Goal: Information Seeking & Learning: Compare options

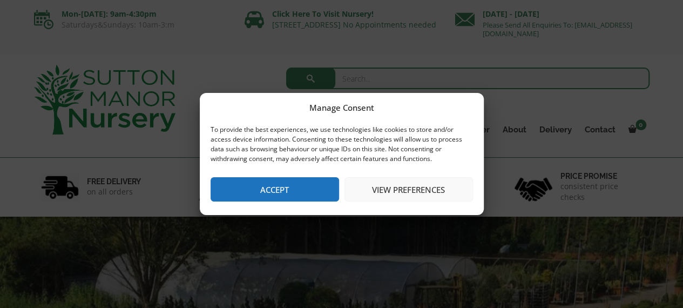
click at [283, 192] on button "Accept" at bounding box center [275, 189] width 128 height 24
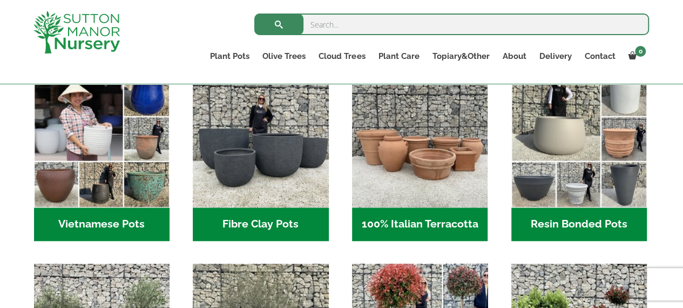
scroll to position [371, 0]
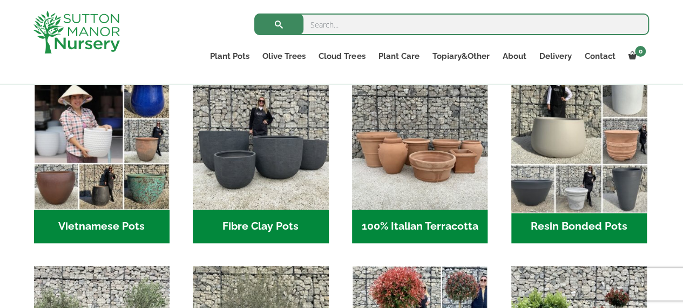
click at [556, 189] on img "Visit product category Resin Bonded Pots" at bounding box center [578, 142] width 143 height 143
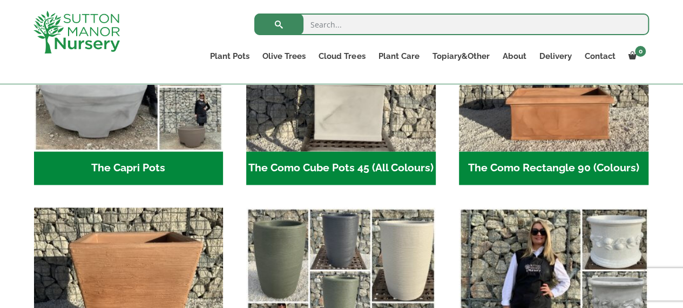
scroll to position [669, 0]
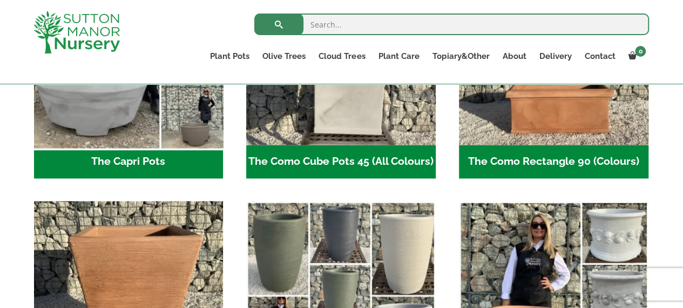
drag, startPoint x: 185, startPoint y: 132, endPoint x: 184, endPoint y: 148, distance: 16.3
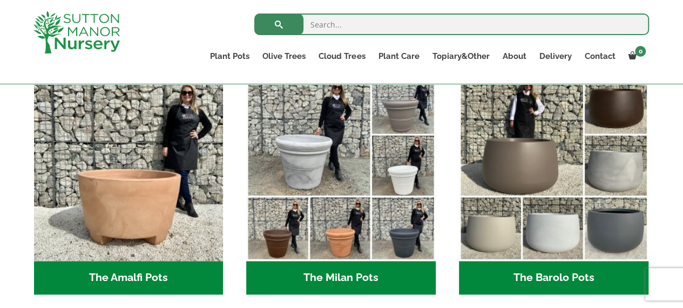
scroll to position [304, 0]
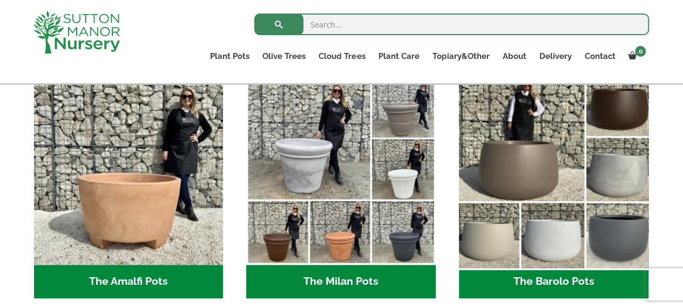
click at [532, 226] on img "Visit product category The Barolo Pots" at bounding box center [553, 170] width 199 height 199
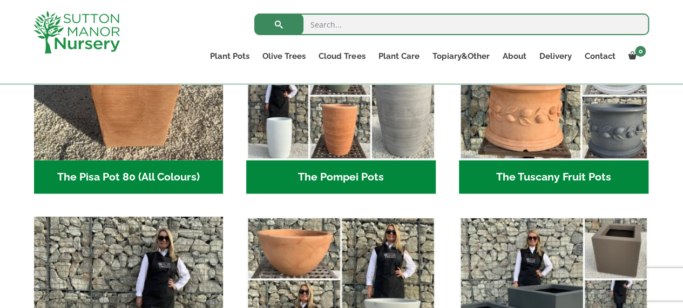
scroll to position [966, 0]
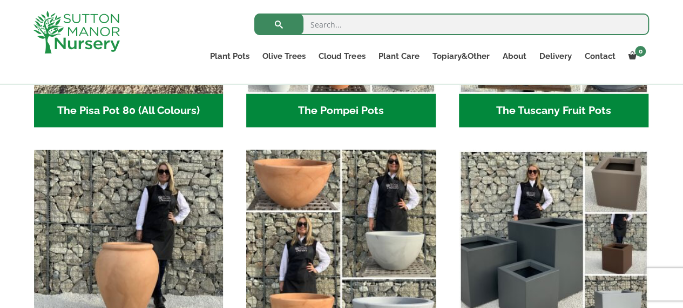
click at [319, 232] on img "Visit product category The Rome Bowl" at bounding box center [341, 244] width 199 height 199
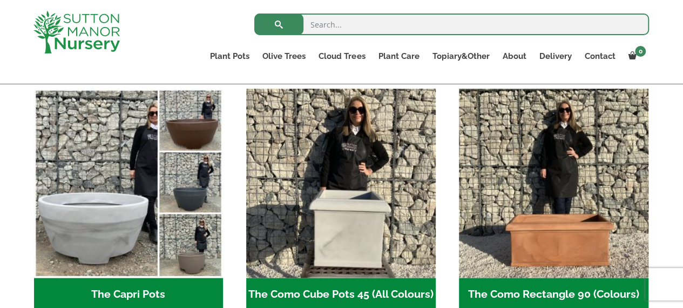
scroll to position [535, 0]
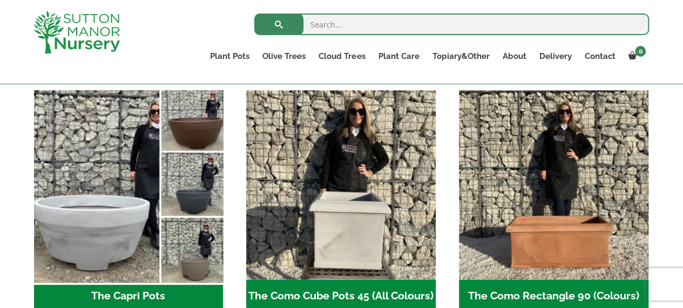
click at [118, 167] on img "Visit product category The Capri Pots" at bounding box center [128, 184] width 199 height 199
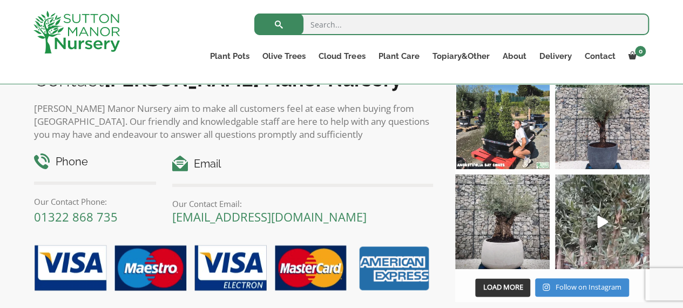
scroll to position [684, 0]
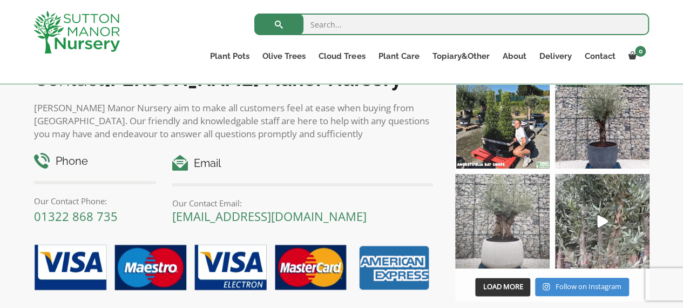
click at [516, 248] on img at bounding box center [502, 221] width 94 height 94
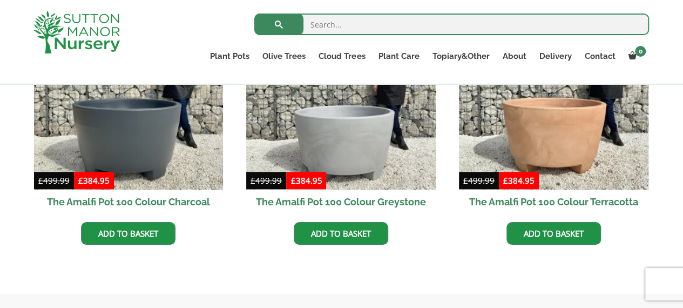
scroll to position [408, 0]
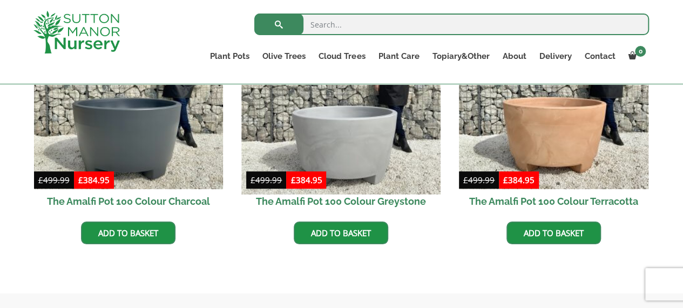
click at [328, 146] on img at bounding box center [341, 94] width 199 height 199
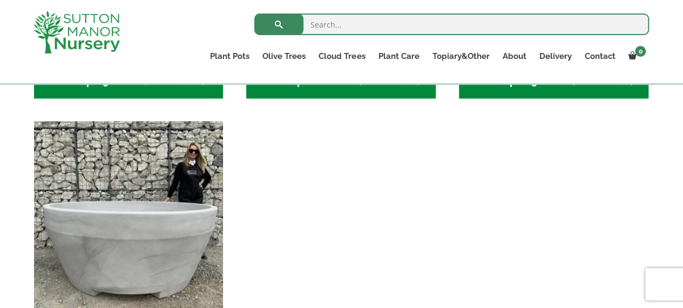
scroll to position [636, 0]
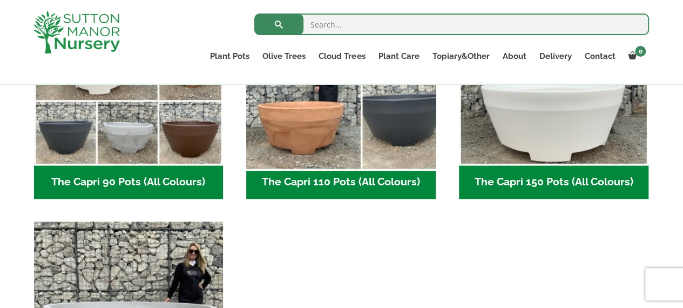
click at [332, 154] on img "Visit product category The Capri 110 Pots (All Colours)" at bounding box center [341, 70] width 199 height 199
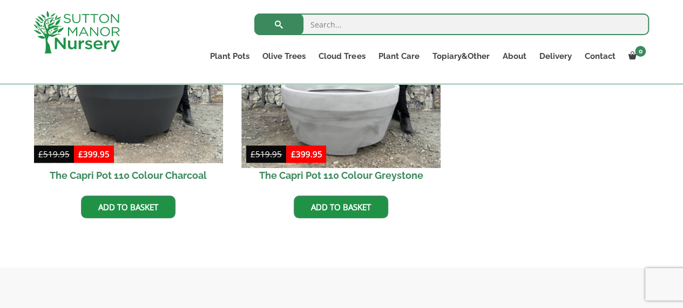
scroll to position [654, 0]
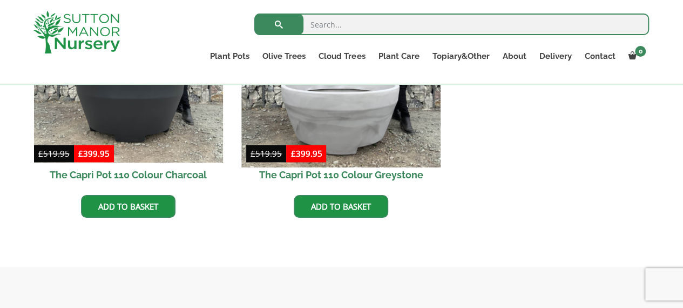
click at [323, 132] on img at bounding box center [341, 68] width 199 height 199
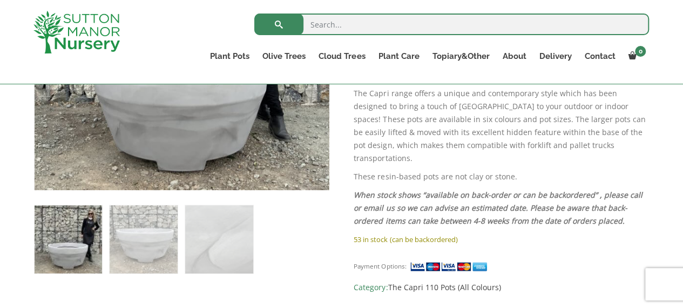
scroll to position [365, 0]
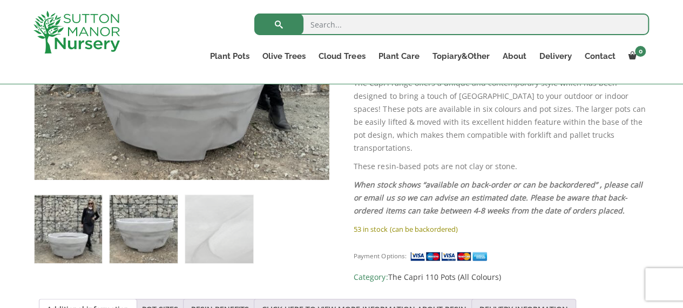
click at [117, 220] on img at bounding box center [143, 228] width 67 height 67
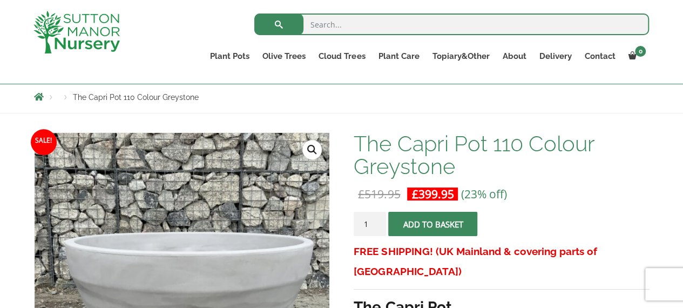
scroll to position [117, 0]
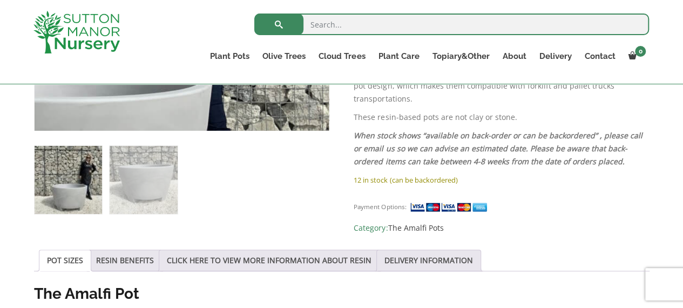
scroll to position [418, 0]
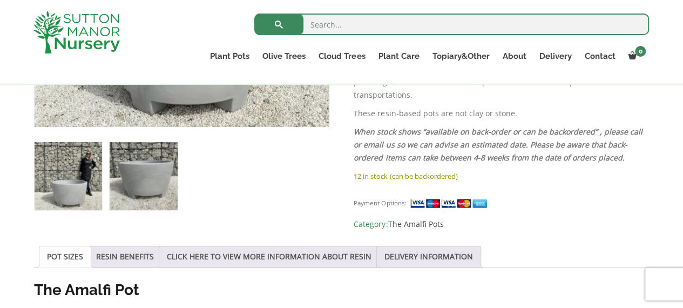
click at [133, 181] on img at bounding box center [143, 175] width 67 height 67
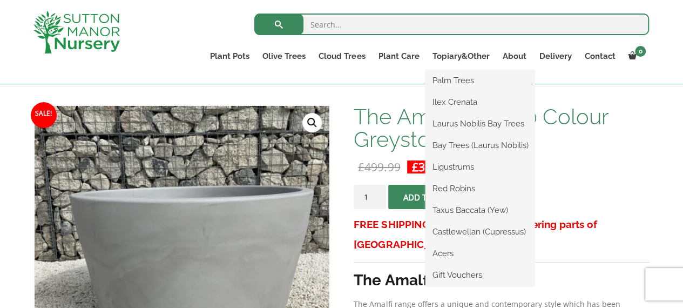
scroll to position [260, 0]
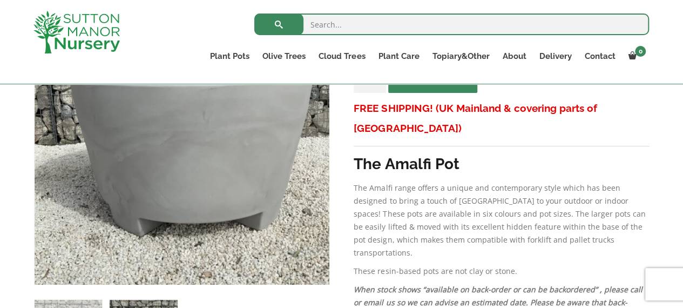
click at [609, 181] on p "The Amalfi range offers a unique and contemporary style which has been designed…" at bounding box center [501, 220] width 295 height 78
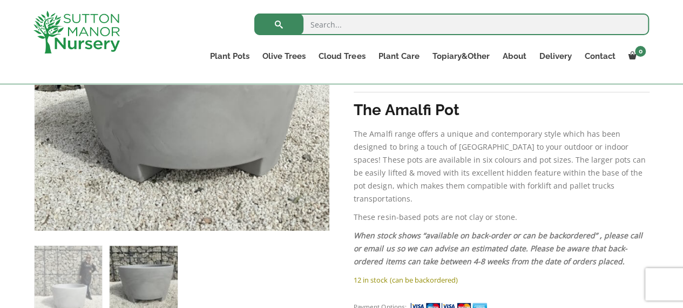
scroll to position [0, 0]
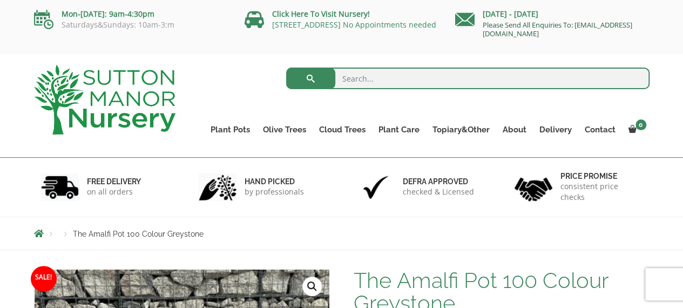
drag, startPoint x: 620, startPoint y: 32, endPoint x: 483, endPoint y: 33, distance: 137.7
click at [483, 33] on p "Please Send All Enquiries To: [EMAIL_ADDRESS][DOMAIN_NAME]" at bounding box center [552, 29] width 194 height 17
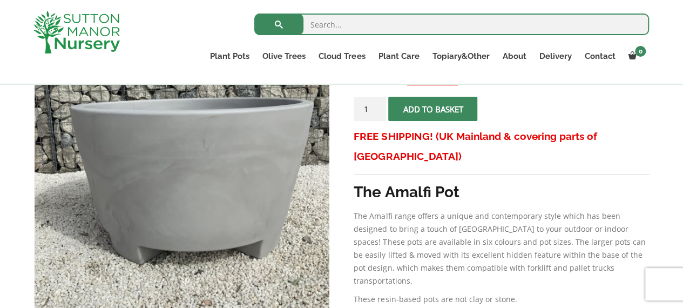
scroll to position [243, 0]
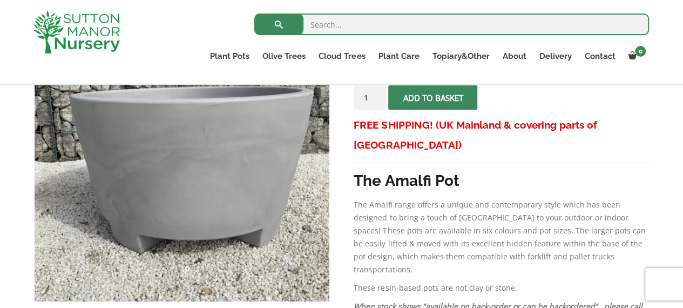
click at [449, 198] on p "The Amalfi range offers a unique and contemporary style which has been designed…" at bounding box center [501, 237] width 295 height 78
click at [396, 265] on div "FREE SHIPPING! (UK Mainland & covering parts of Scotland) The Amalfi Pot The Am…" at bounding box center [501, 229] width 295 height 229
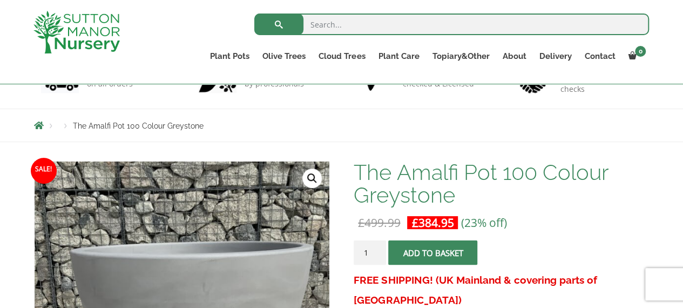
scroll to position [89, 0]
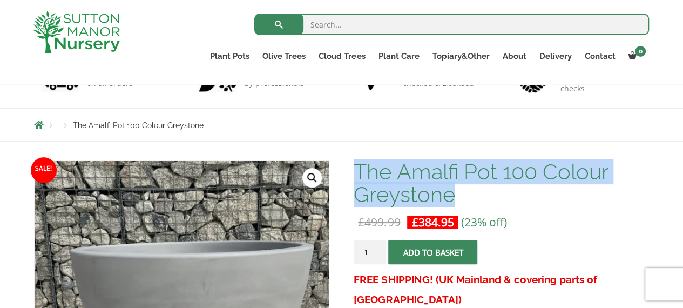
drag, startPoint x: 461, startPoint y: 197, endPoint x: 360, endPoint y: 165, distance: 106.5
click at [360, 165] on h1 "The Amalfi Pot 100 Colour Greystone" at bounding box center [501, 182] width 295 height 45
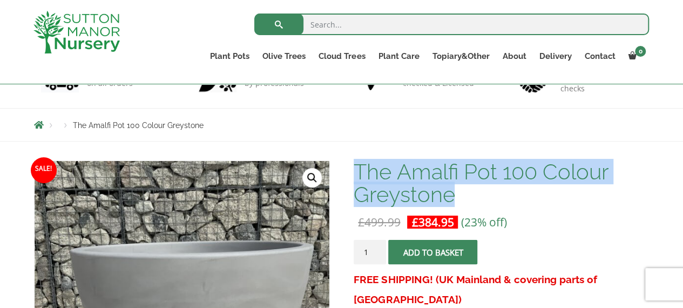
drag, startPoint x: 357, startPoint y: 167, endPoint x: 477, endPoint y: 186, distance: 121.4
click at [477, 186] on h1 "The Amalfi Pot 100 Colour Greystone" at bounding box center [501, 182] width 295 height 45
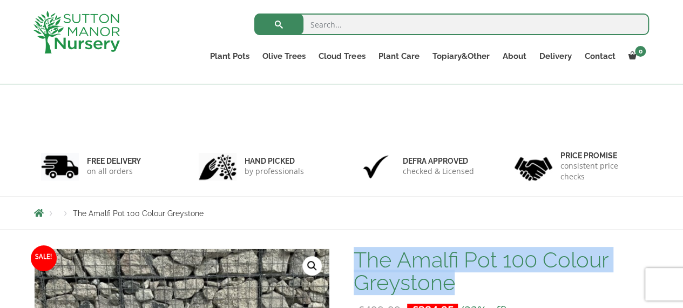
scroll to position [81, 0]
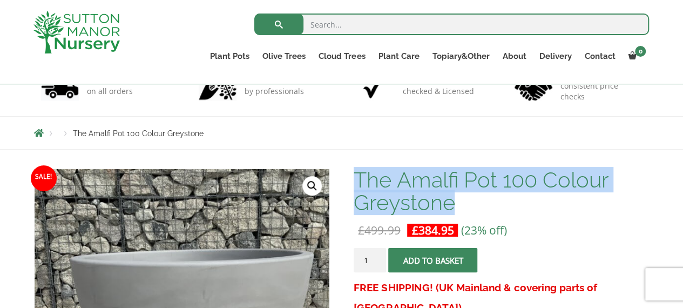
click at [457, 208] on h1 "The Amalfi Pot 100 Colour Greystone" at bounding box center [501, 190] width 295 height 45
drag, startPoint x: 456, startPoint y: 206, endPoint x: 358, endPoint y: 175, distance: 102.4
click at [358, 175] on h1 "The Amalfi Pot 100 Colour Greystone" at bounding box center [501, 190] width 295 height 45
click at [354, 173] on h1 "The Amalfi Pot 100 Colour Greystone" at bounding box center [501, 190] width 295 height 45
drag, startPoint x: 354, startPoint y: 173, endPoint x: 455, endPoint y: 200, distance: 104.5
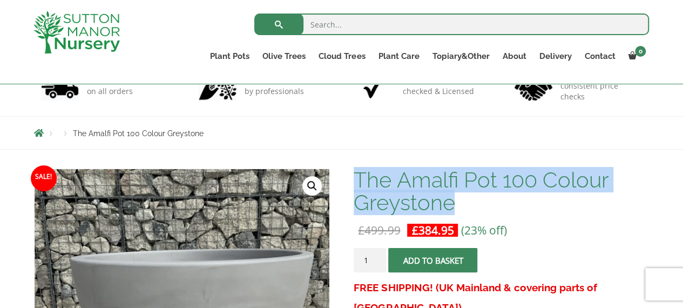
click at [455, 200] on h1 "The Amalfi Pot 100 Colour Greystone" at bounding box center [501, 190] width 295 height 45
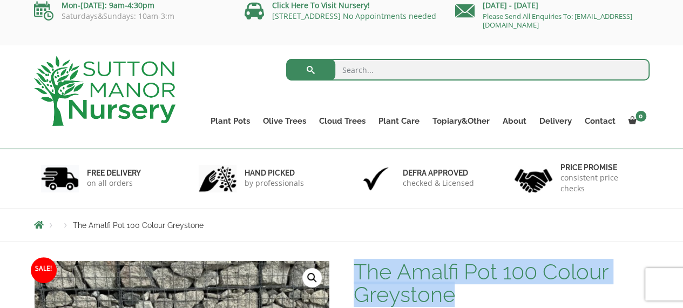
scroll to position [0, 0]
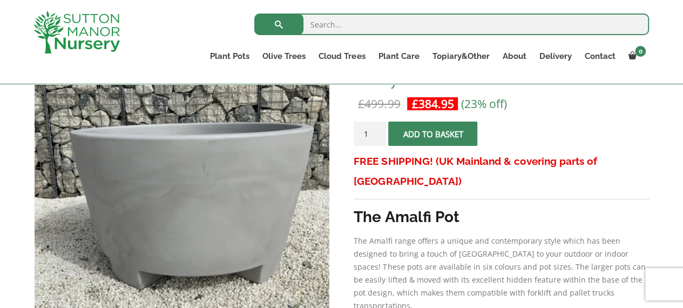
click at [387, 208] on strong "The Amalfi Pot" at bounding box center [406, 217] width 105 height 18
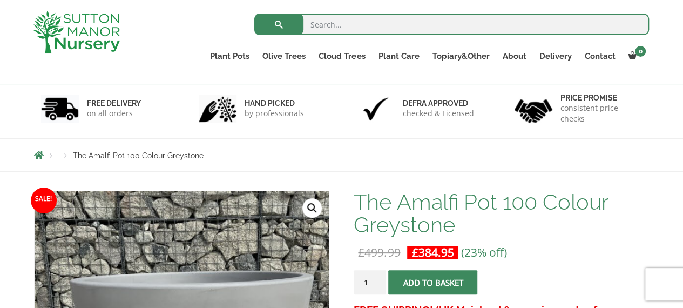
scroll to position [58, 0]
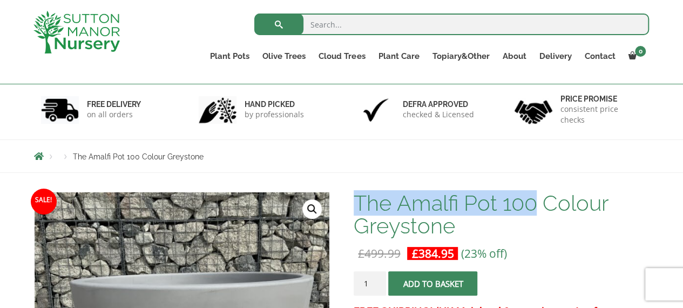
drag, startPoint x: 354, startPoint y: 201, endPoint x: 534, endPoint y: 206, distance: 180.9
click at [534, 206] on h1 "The Amalfi Pot 100 Colour Greystone" at bounding box center [501, 214] width 295 height 45
copy h1 "The Amalfi Pot 100"
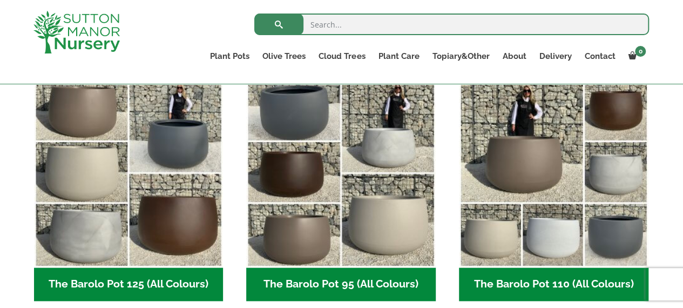
scroll to position [533, 0]
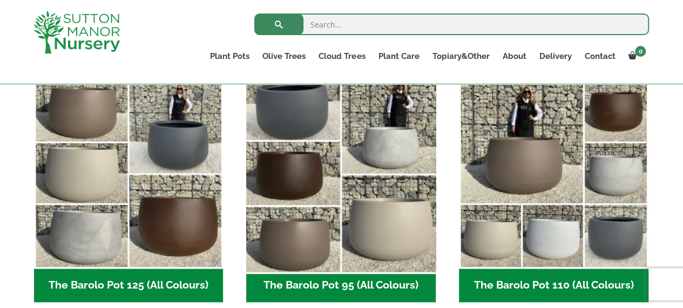
click at [370, 168] on img "Visit product category The Barolo Pot 95 (All Colours)" at bounding box center [341, 173] width 199 height 199
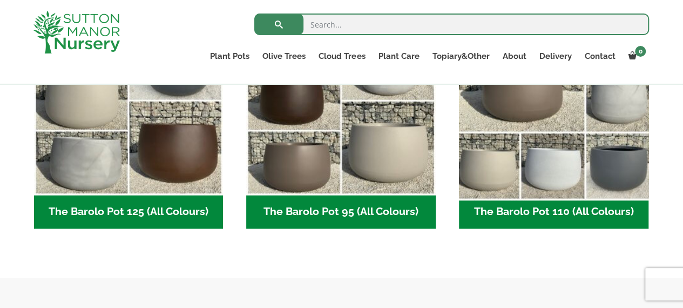
scroll to position [522, 0]
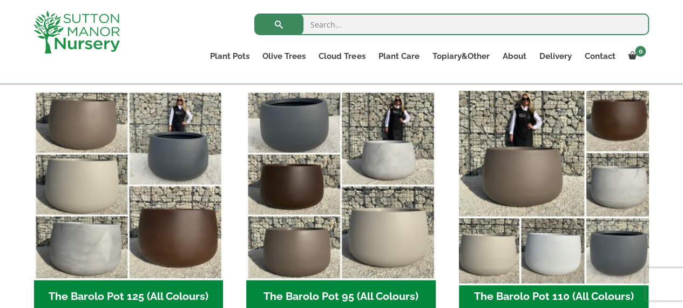
click at [526, 169] on img "Visit product category The Barolo Pot 110 (All Colours)" at bounding box center [553, 185] width 199 height 199
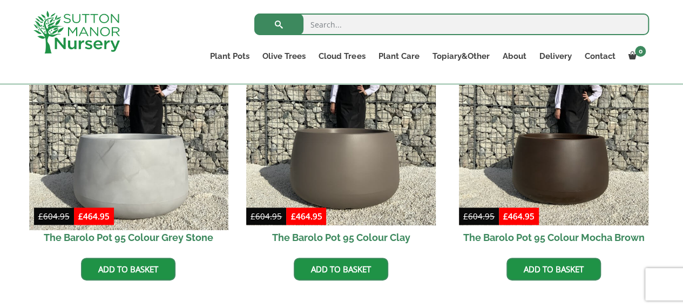
scroll to position [592, 0]
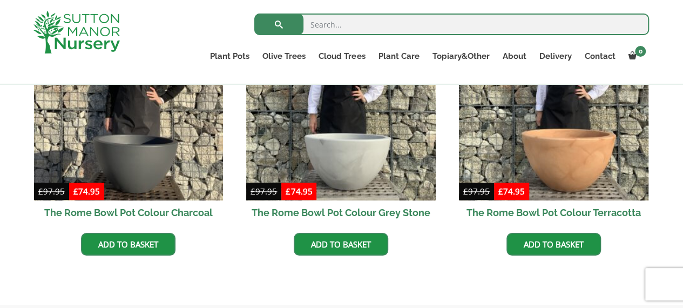
scroll to position [397, 0]
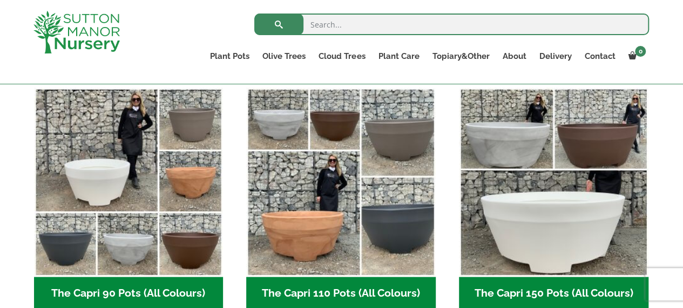
scroll to position [526, 0]
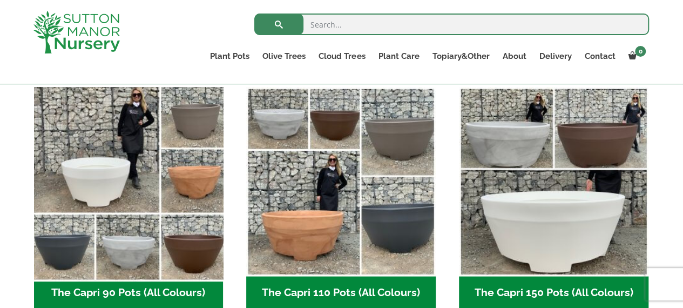
click at [151, 224] on img "Visit product category The Capri 90 Pots (All Colours)" at bounding box center [128, 181] width 199 height 199
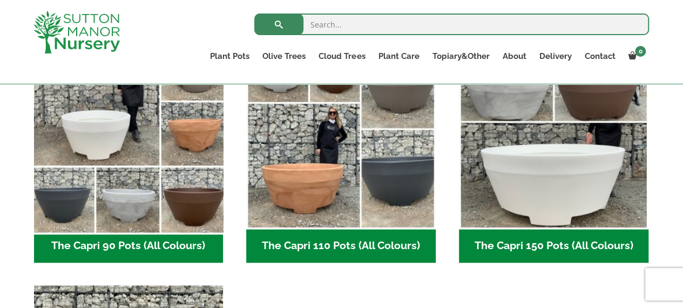
scroll to position [573, 0]
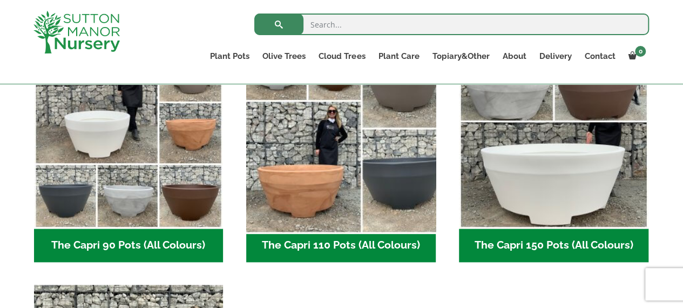
click at [341, 178] on img "Visit product category The Capri 110 Pots (All Colours)" at bounding box center [341, 134] width 199 height 199
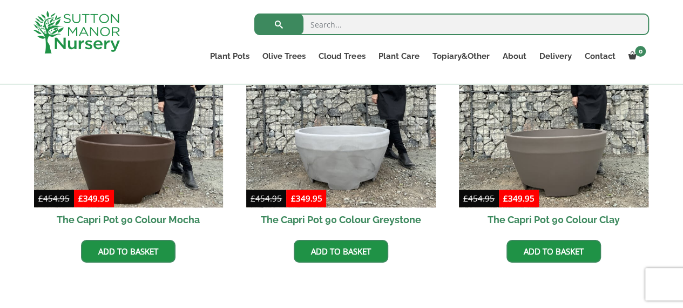
scroll to position [609, 0]
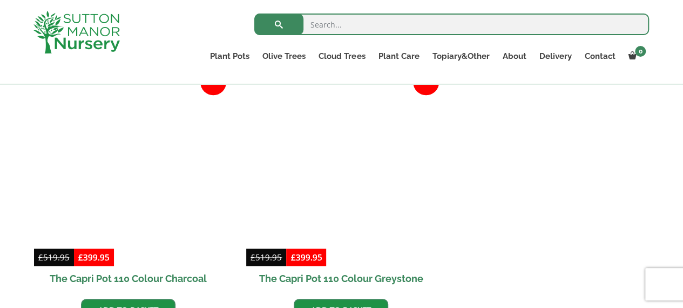
scroll to position [608, 0]
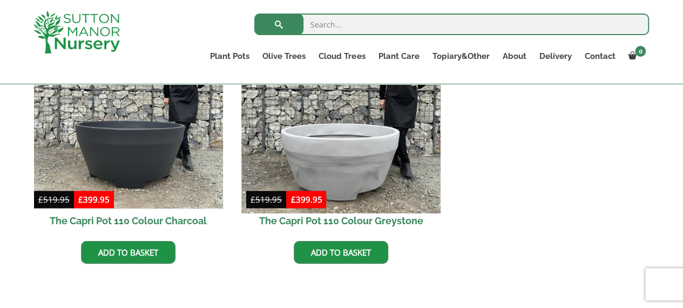
click at [339, 171] on img at bounding box center [341, 114] width 199 height 199
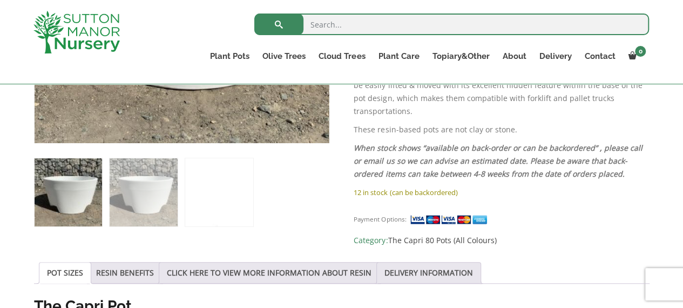
scroll to position [353, 0]
